Goal: Navigation & Orientation: Find specific page/section

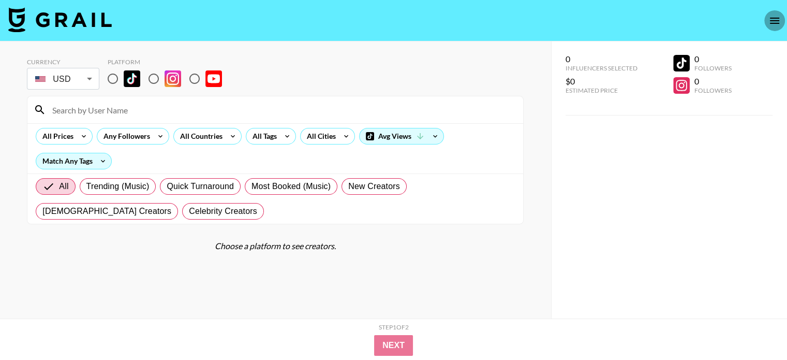
click at [774, 22] on icon "open drawer" at bounding box center [774, 20] width 12 height 12
